Goal: Navigation & Orientation: Understand site structure

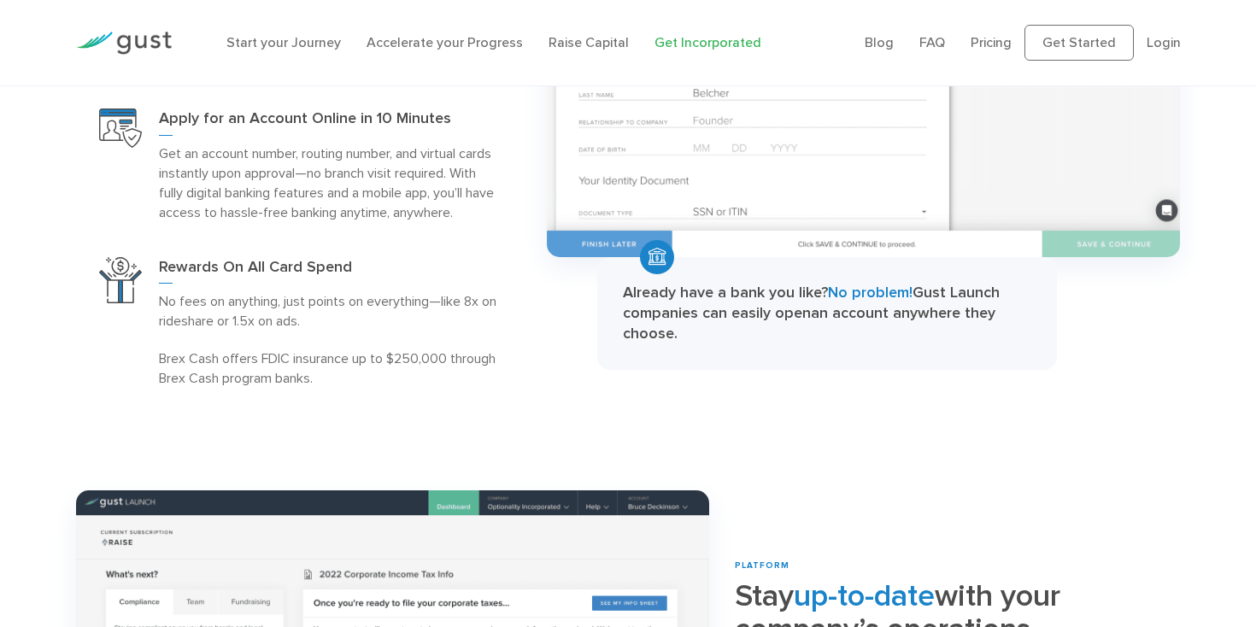
scroll to position [2005, 0]
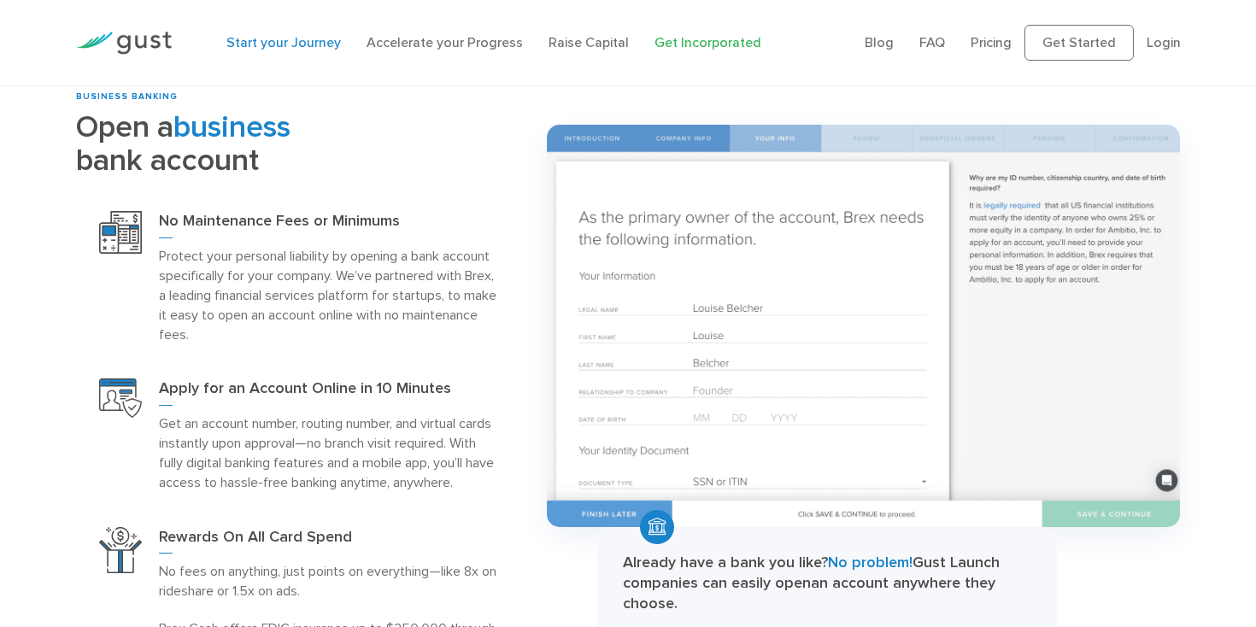
click at [261, 41] on link "Start your Journey" at bounding box center [283, 42] width 114 height 16
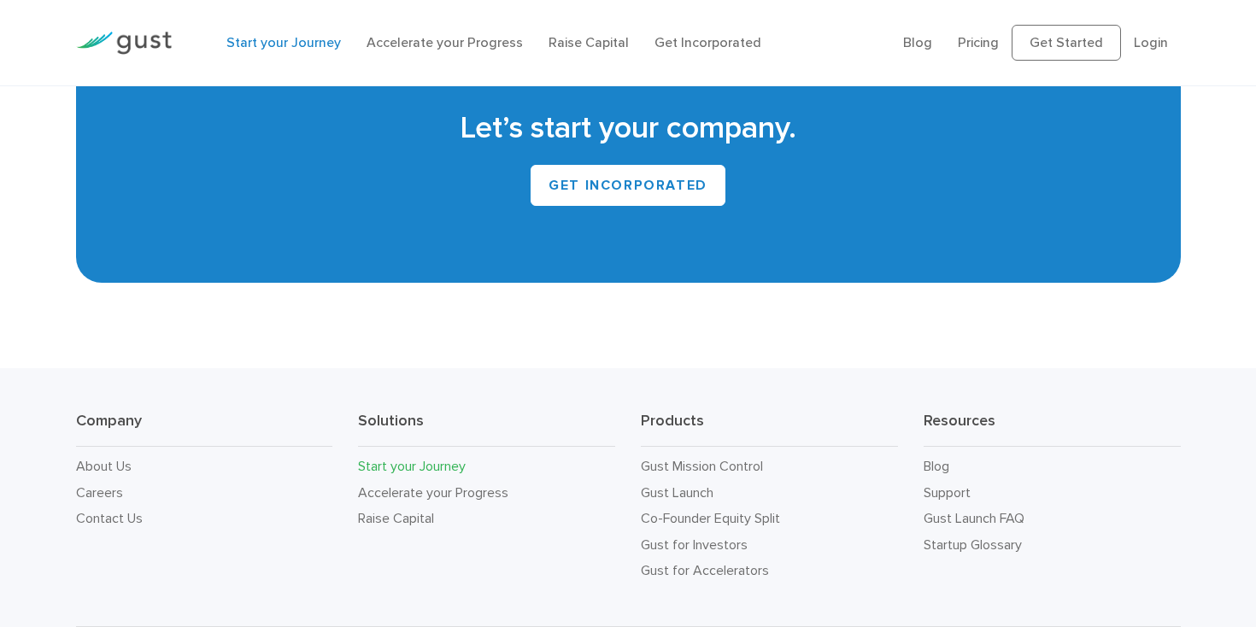
scroll to position [3284, 0]
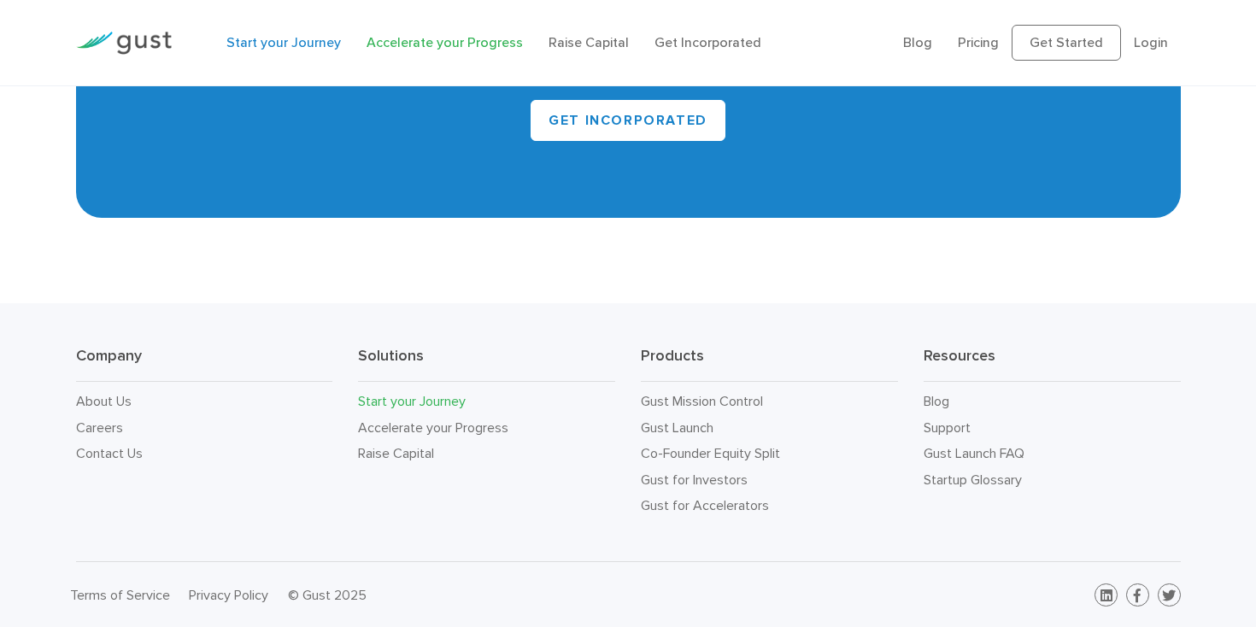
click at [468, 44] on link "Accelerate your Progress" at bounding box center [445, 42] width 156 height 16
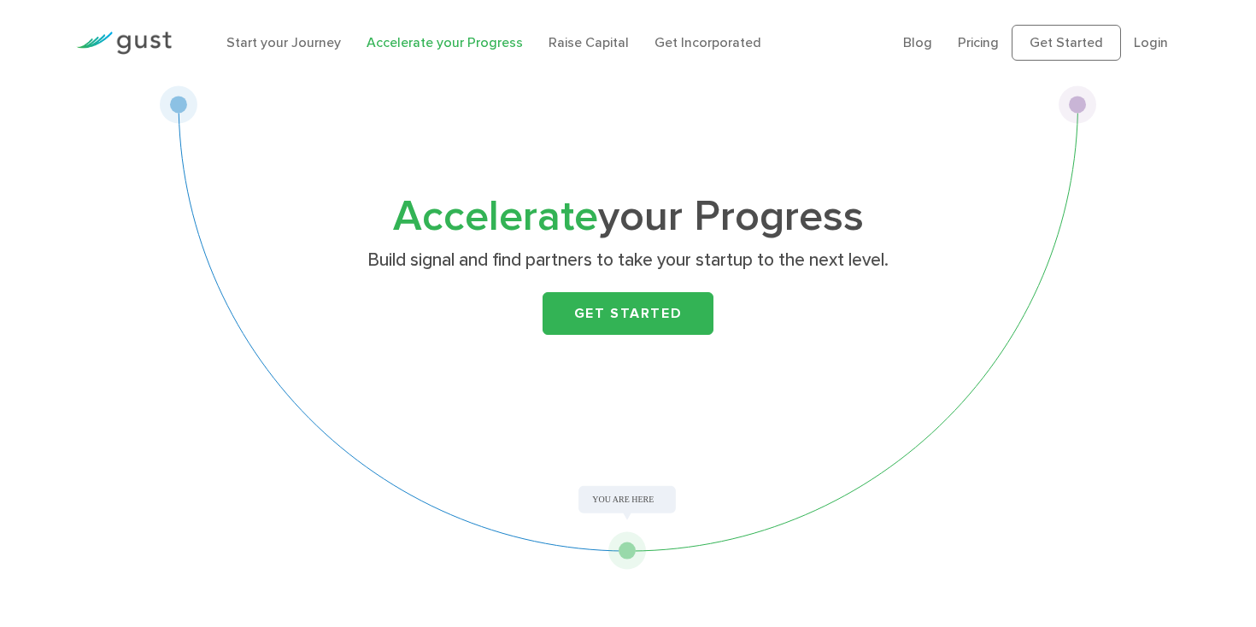
click at [578, 33] on li "Raise Capital" at bounding box center [588, 42] width 80 height 21
click at [567, 41] on link "Raise Capital" at bounding box center [588, 42] width 80 height 16
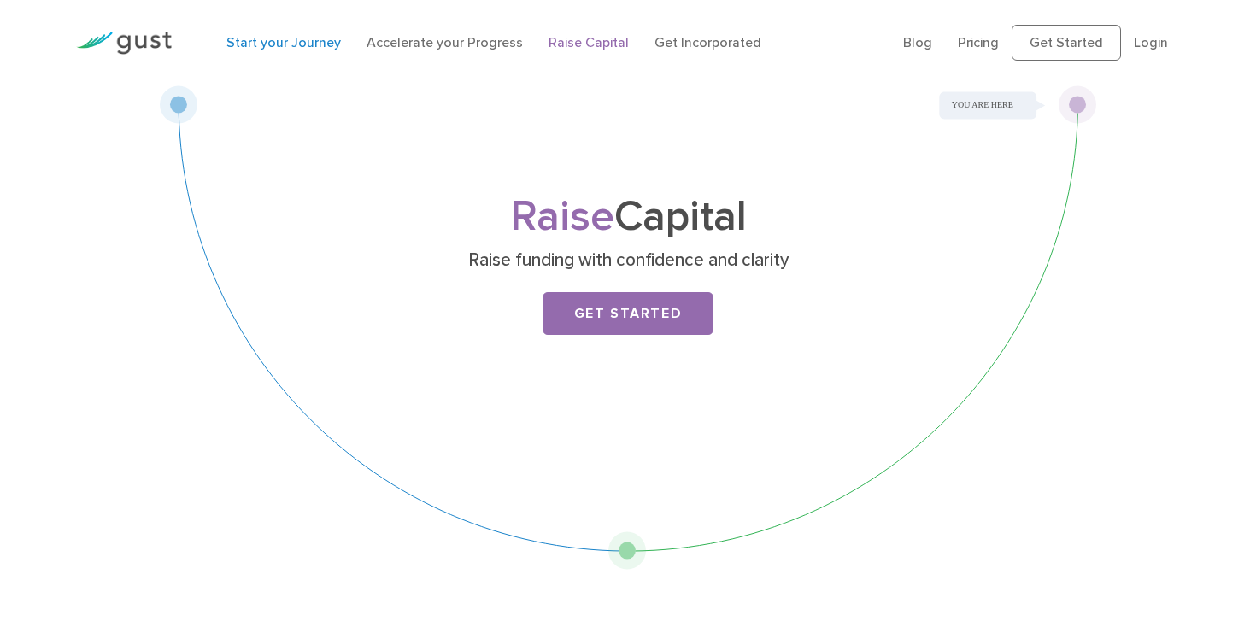
click at [293, 43] on link "Start your Journey" at bounding box center [283, 42] width 114 height 16
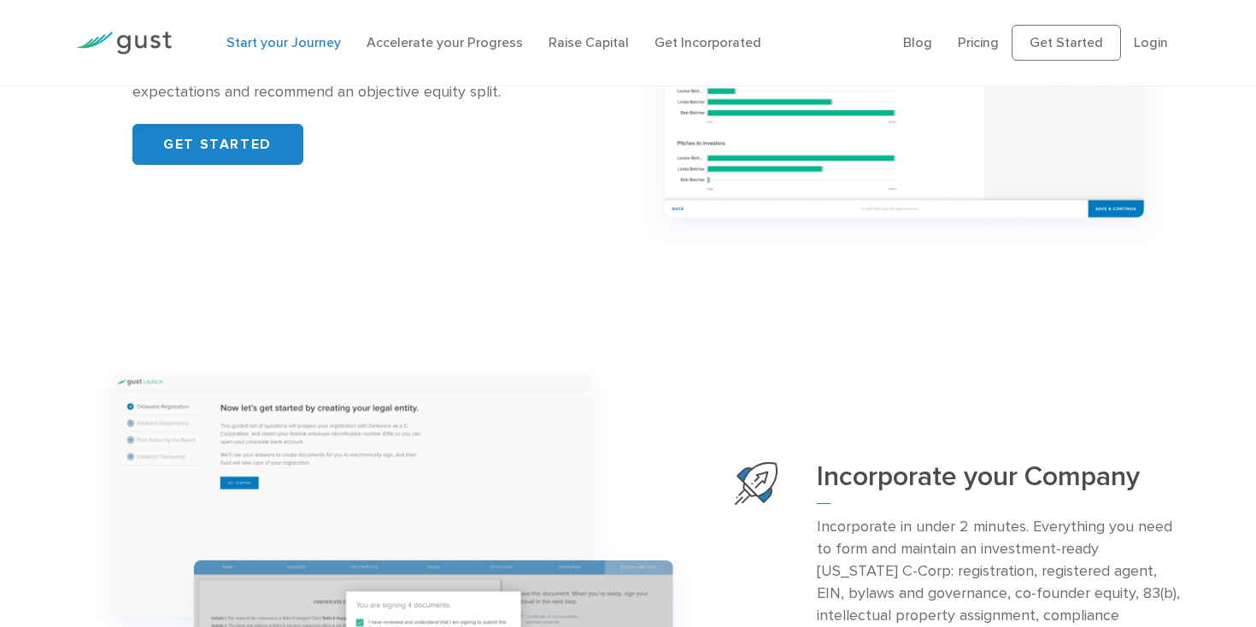
scroll to position [1462, 0]
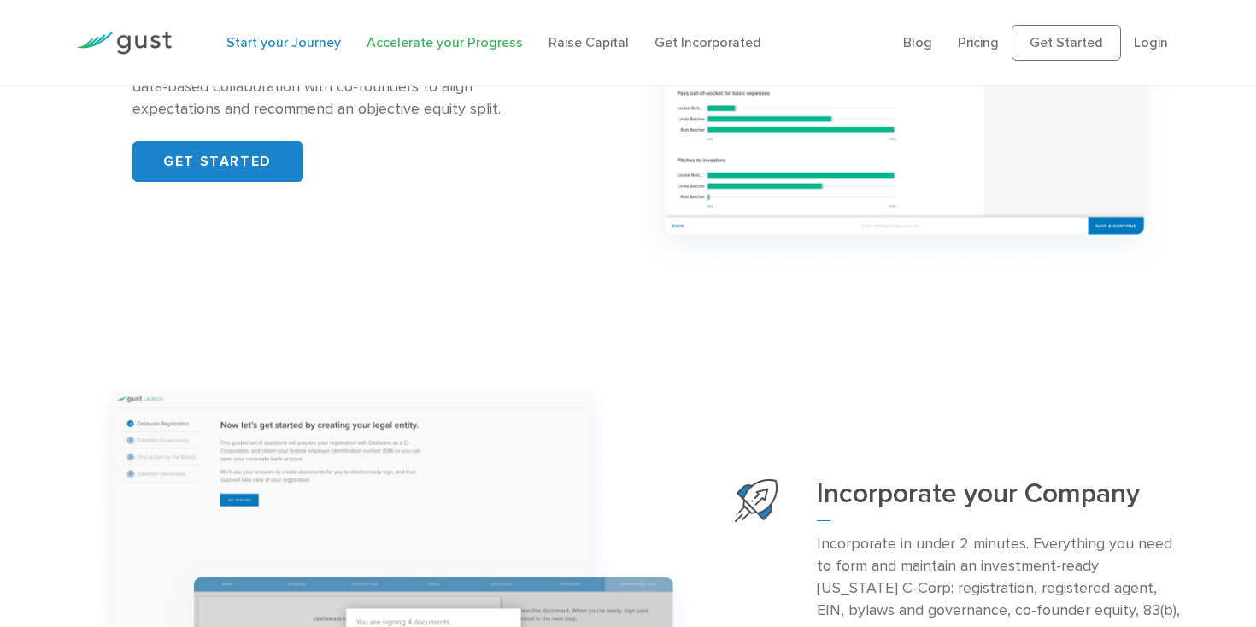
click at [472, 44] on link "Accelerate your Progress" at bounding box center [445, 42] width 156 height 16
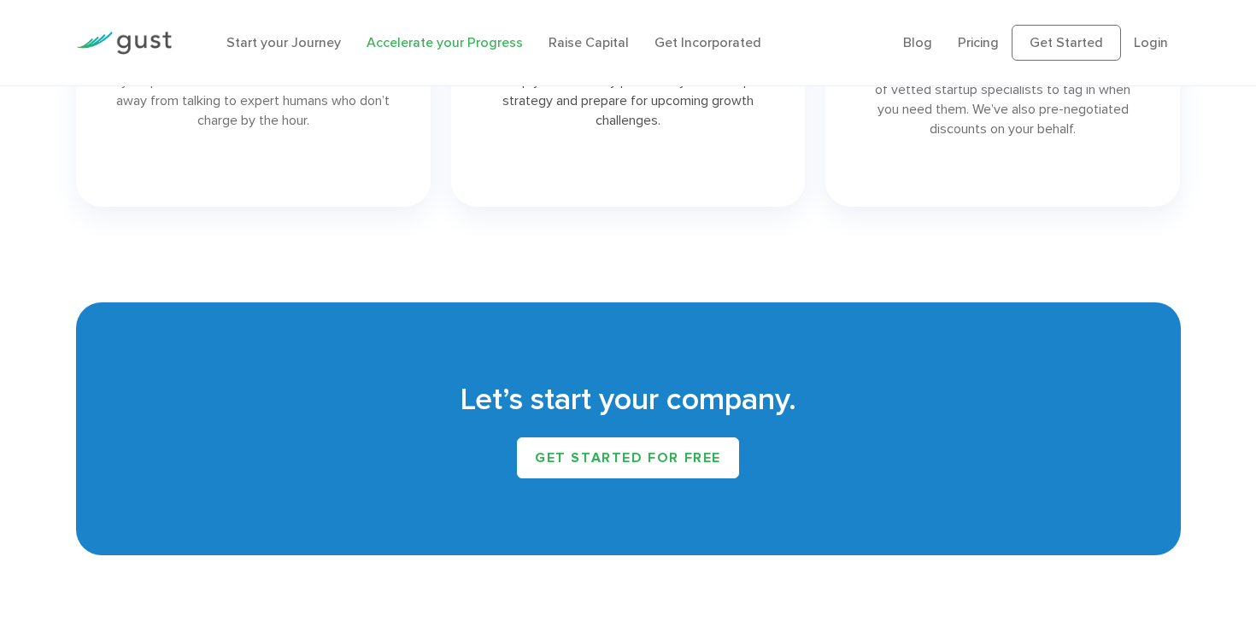
scroll to position [2735, 0]
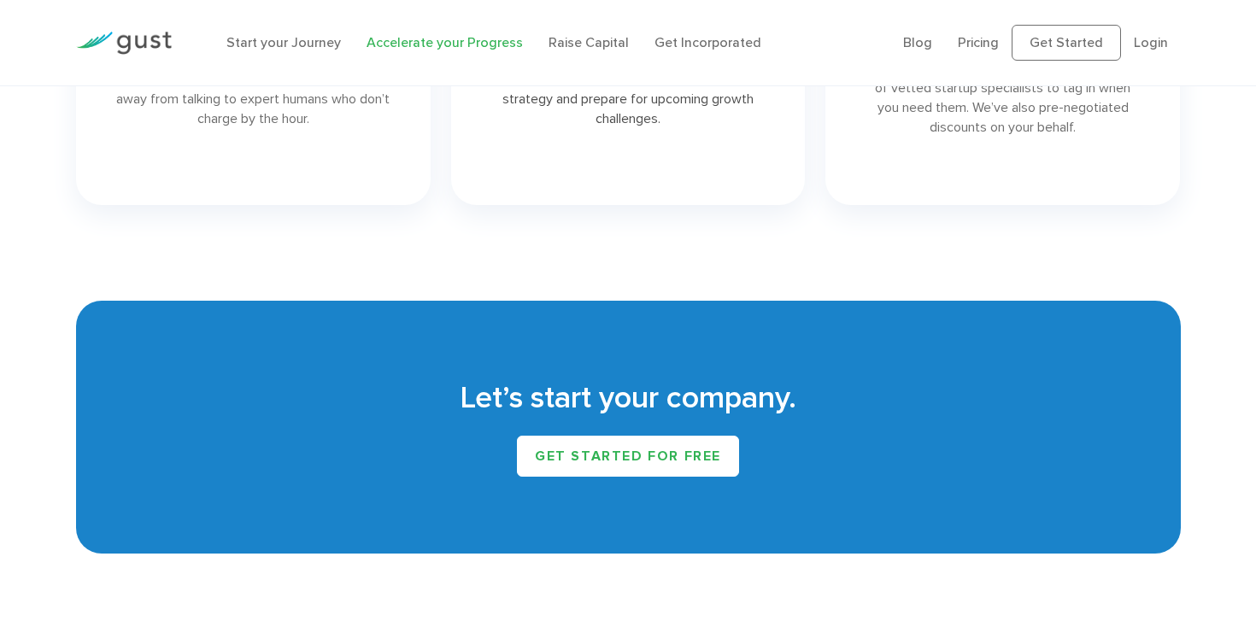
click at [575, 32] on li "Raise Capital" at bounding box center [588, 42] width 80 height 21
click at [564, 44] on link "Raise Capital" at bounding box center [588, 42] width 80 height 16
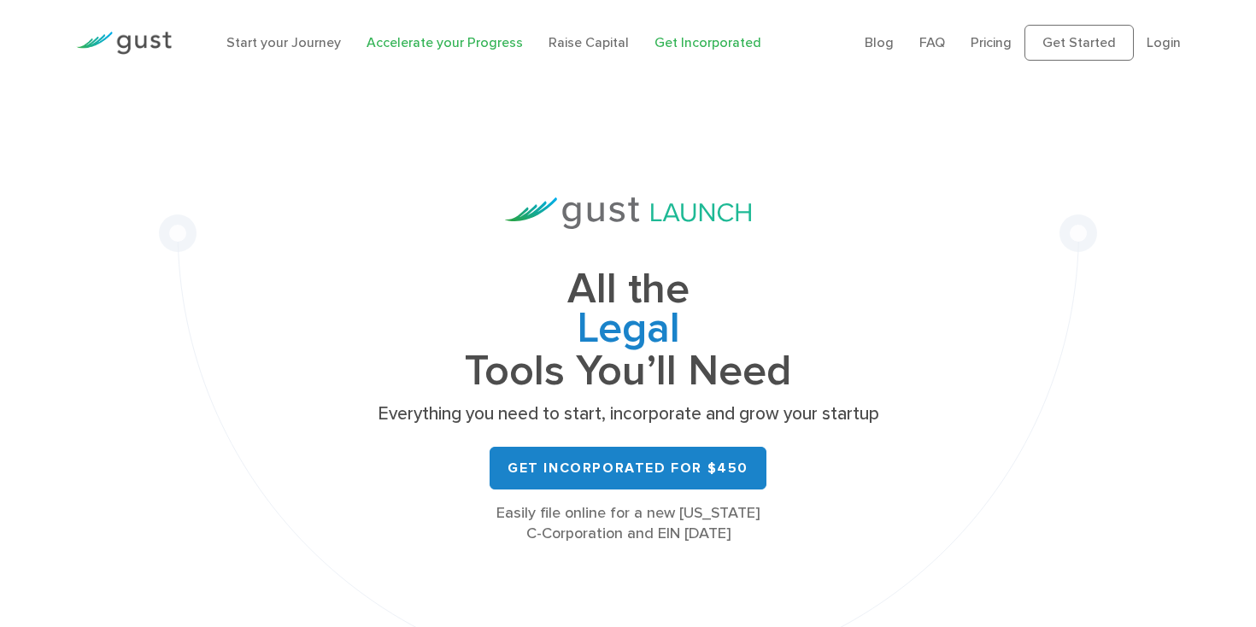
click at [383, 41] on link "Accelerate your Progress" at bounding box center [445, 42] width 156 height 16
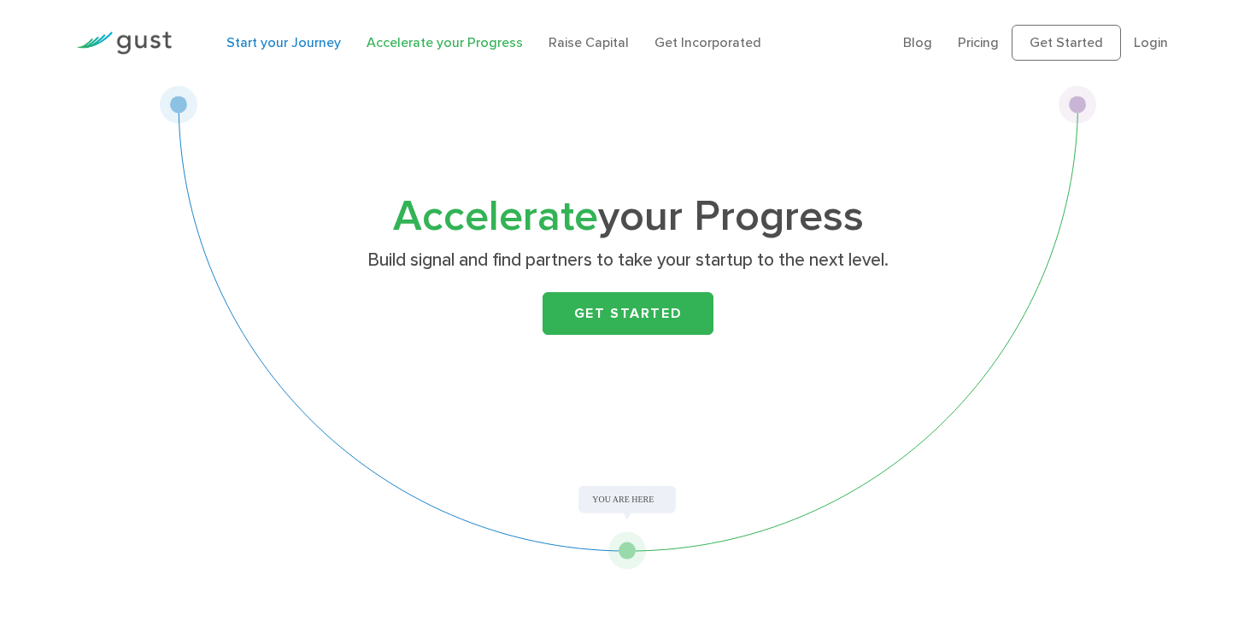
click at [332, 43] on link "Start your Journey" at bounding box center [283, 42] width 114 height 16
